Goal: Task Accomplishment & Management: Use online tool/utility

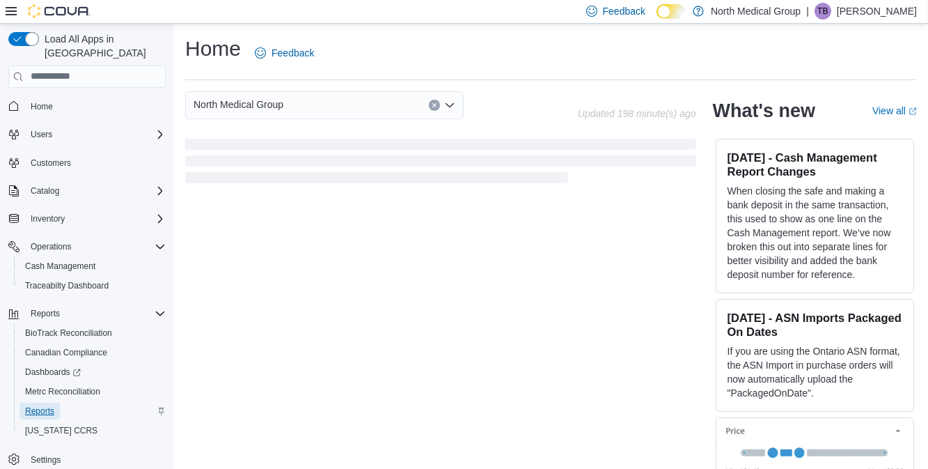
click at [39, 405] on span "Reports" at bounding box center [39, 410] width 29 height 11
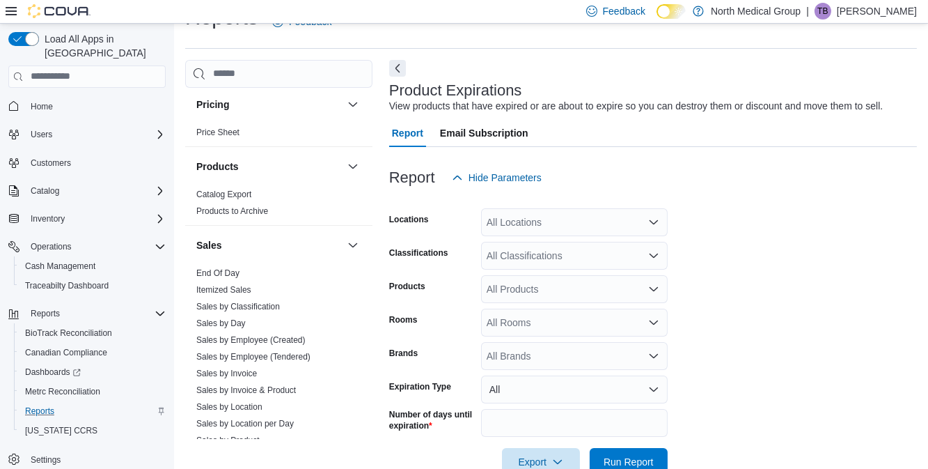
scroll to position [835, 0]
click at [224, 266] on link "End Of Day" at bounding box center [217, 271] width 43 height 10
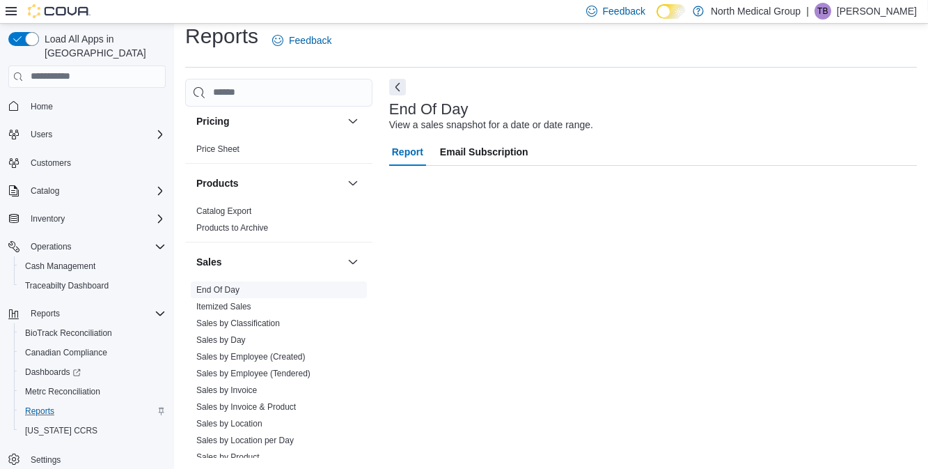
scroll to position [13, 0]
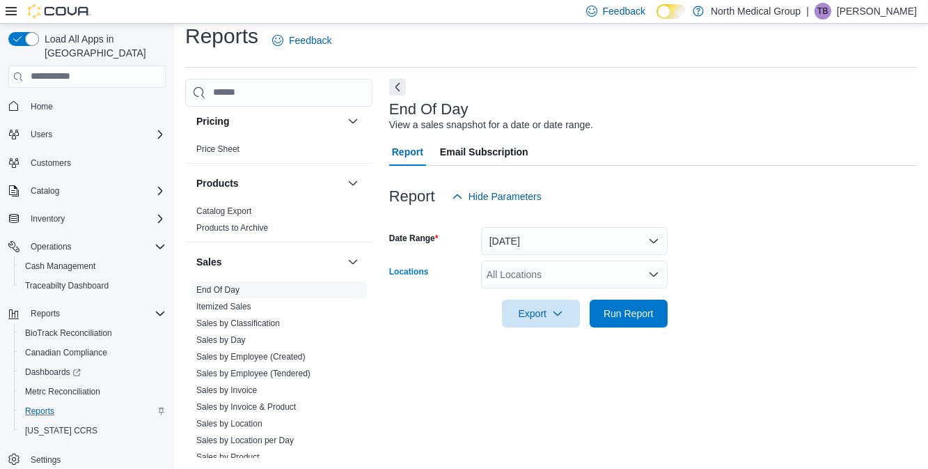
click at [537, 272] on div "All Locations" at bounding box center [574, 274] width 187 height 28
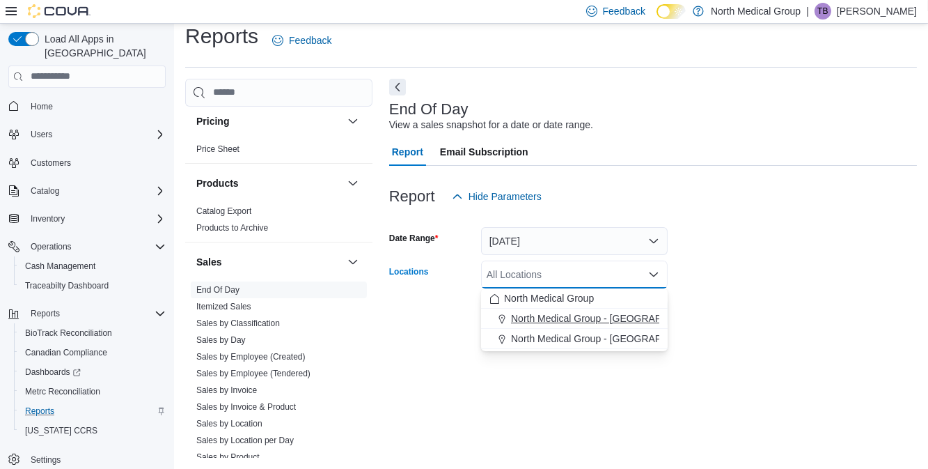
click at [537, 316] on span "North Medical Group - [GEOGRAPHIC_DATA]" at bounding box center [611, 318] width 200 height 14
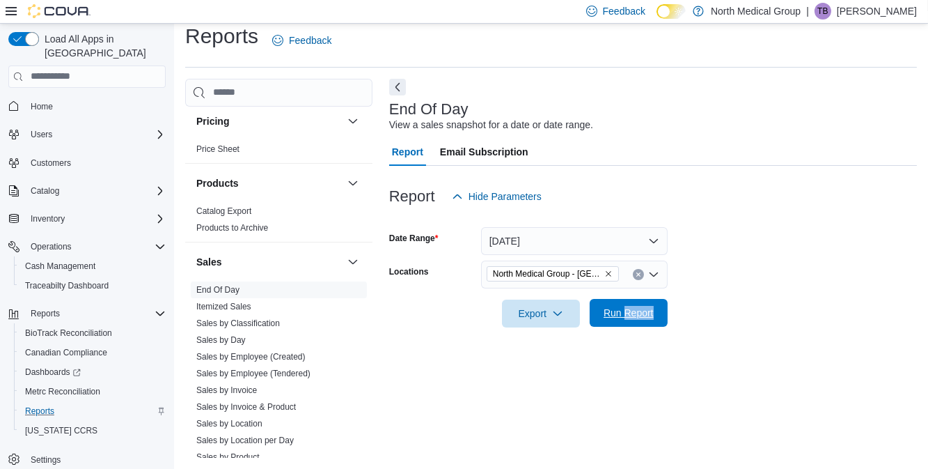
drag, startPoint x: 734, startPoint y: 313, endPoint x: 623, endPoint y: 308, distance: 110.8
click at [623, 308] on form "Date Range [DATE] Locations North Medical Group - [GEOGRAPHIC_DATA] Export Run …" at bounding box center [653, 268] width 528 height 117
click at [623, 308] on span "Run Report" at bounding box center [629, 313] width 50 height 14
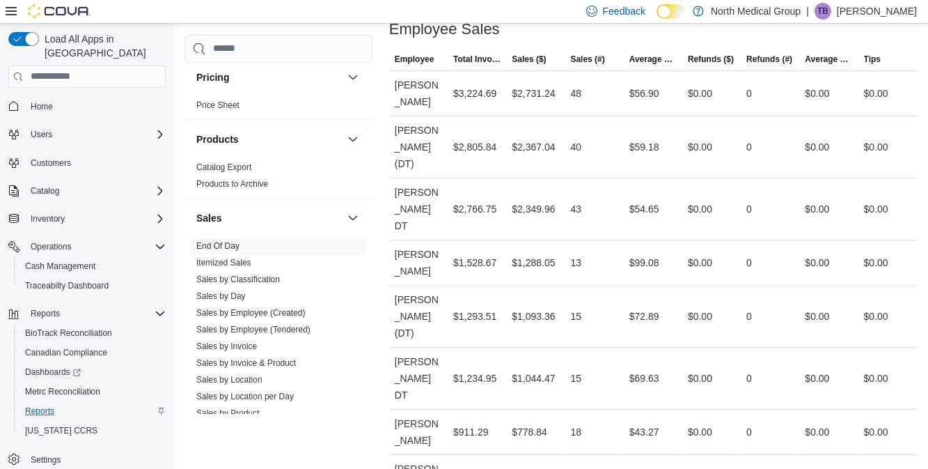
scroll to position [721, 0]
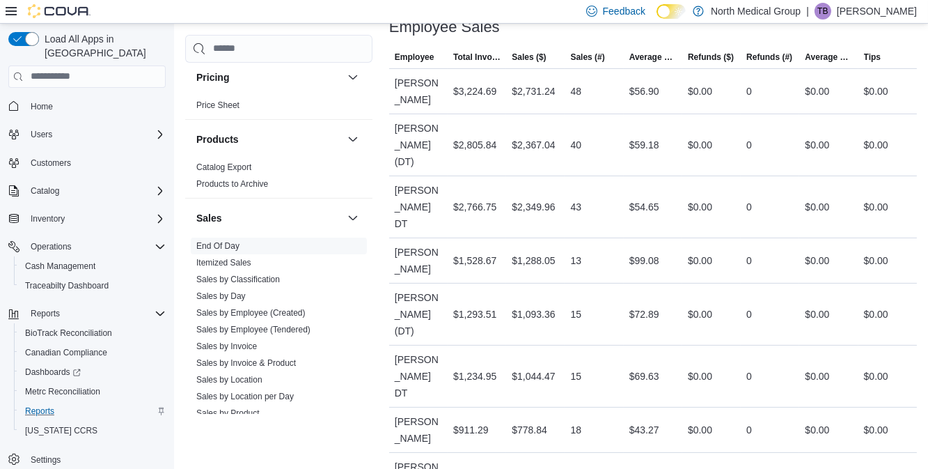
click at [752, 306] on div "0" at bounding box center [749, 314] width 6 height 17
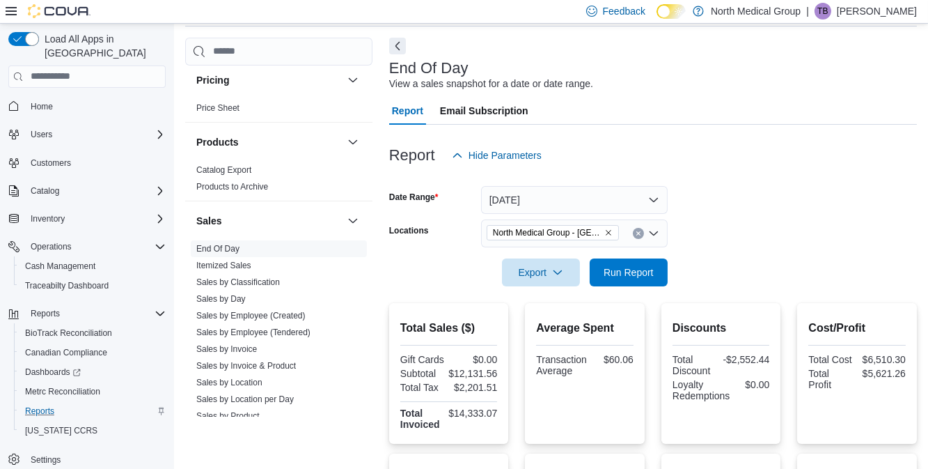
scroll to position [53, 0]
